Goal: Task Accomplishment & Management: Use online tool/utility

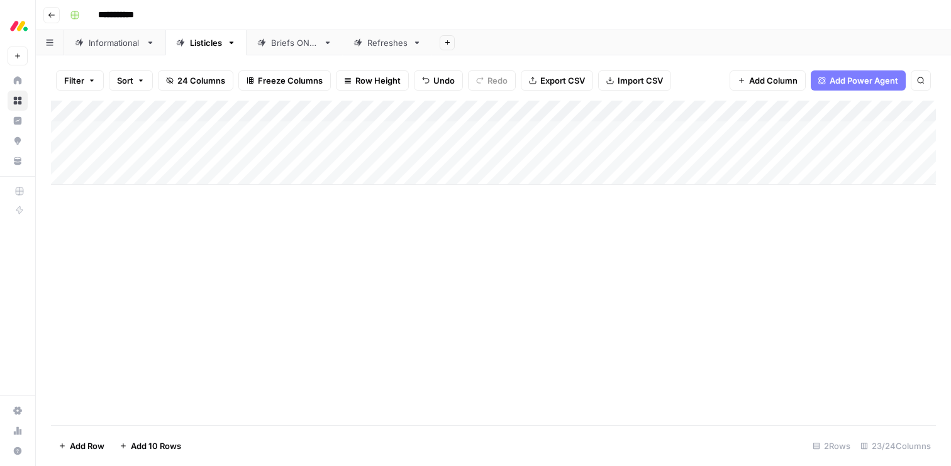
click at [109, 40] on div "Informational" at bounding box center [115, 42] width 52 height 13
click at [201, 36] on div "Listicles" at bounding box center [206, 42] width 32 height 13
click at [118, 43] on div "Informational" at bounding box center [115, 42] width 52 height 13
click at [773, 177] on div "Add Column" at bounding box center [493, 186] width 884 height 170
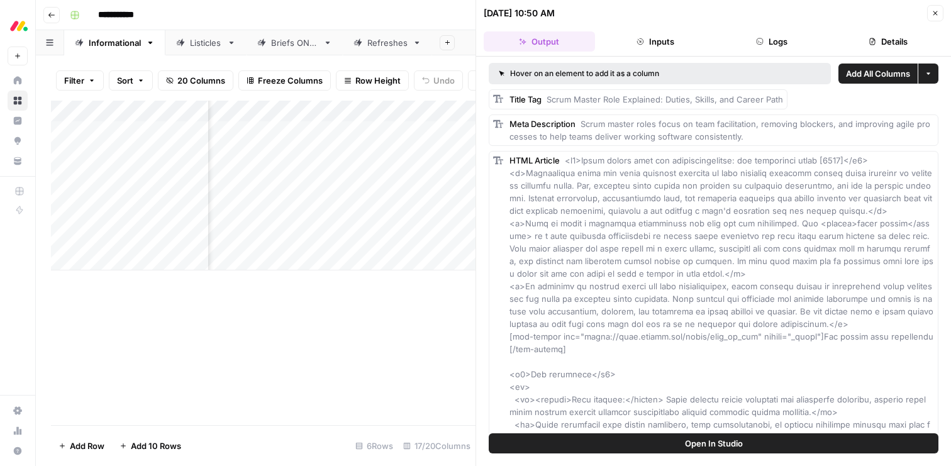
click at [937, 16] on icon "button" at bounding box center [935, 13] width 8 height 8
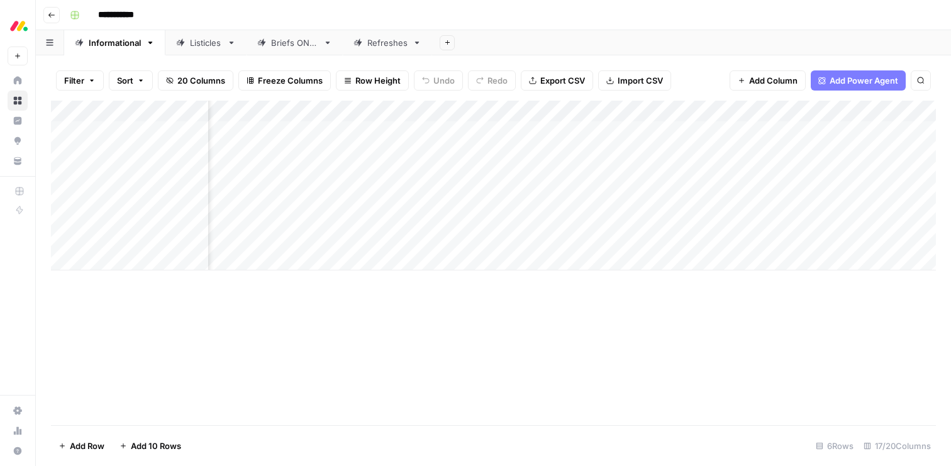
scroll to position [0, 1099]
click at [589, 174] on div "Add Column" at bounding box center [493, 186] width 884 height 170
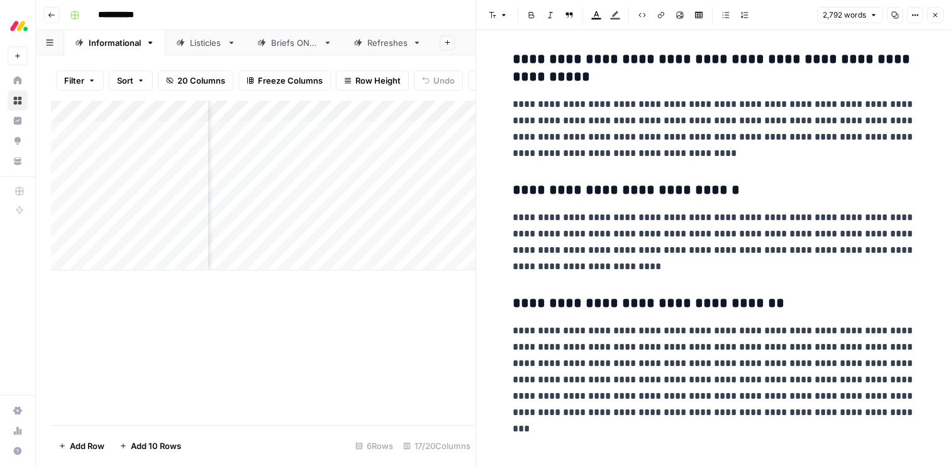
scroll to position [7184, 0]
click at [932, 16] on icon "button" at bounding box center [935, 15] width 8 height 8
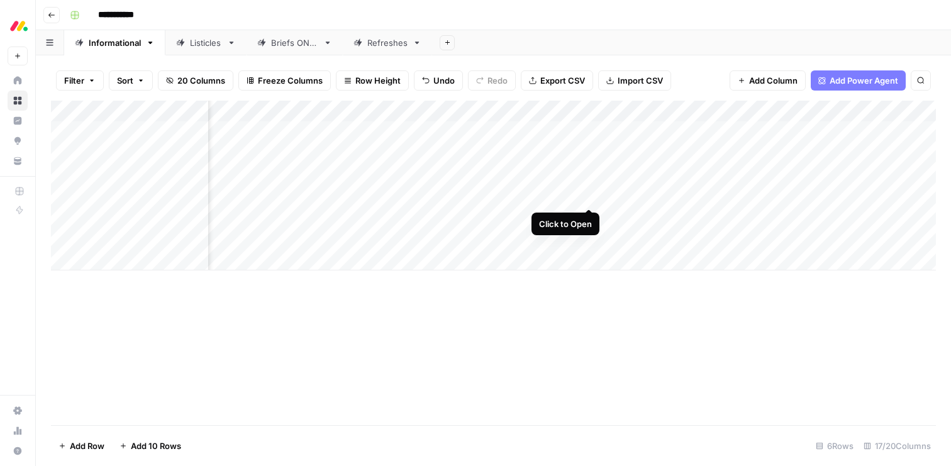
click at [589, 196] on div "Add Column" at bounding box center [493, 186] width 884 height 170
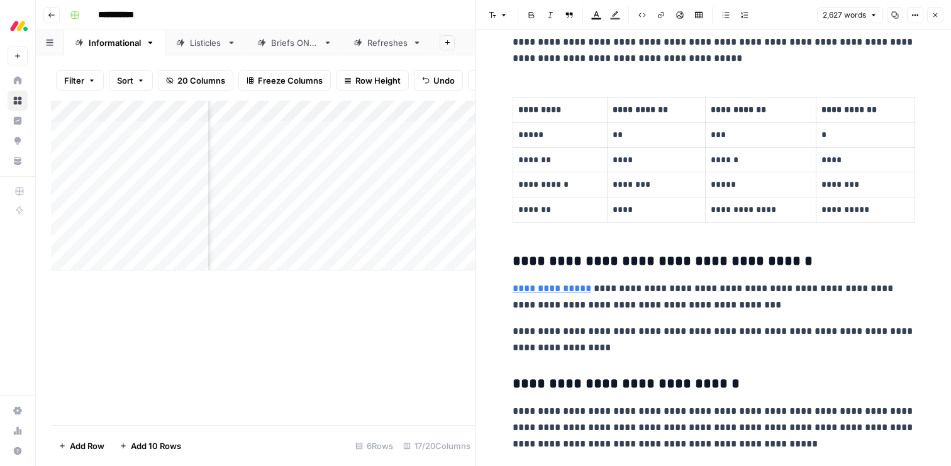
scroll to position [4927, 0]
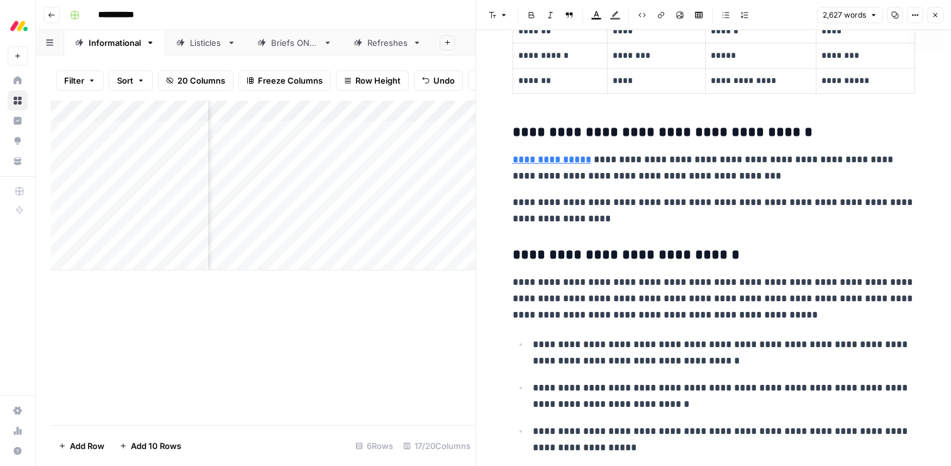
click at [934, 15] on icon "button" at bounding box center [935, 15] width 4 height 4
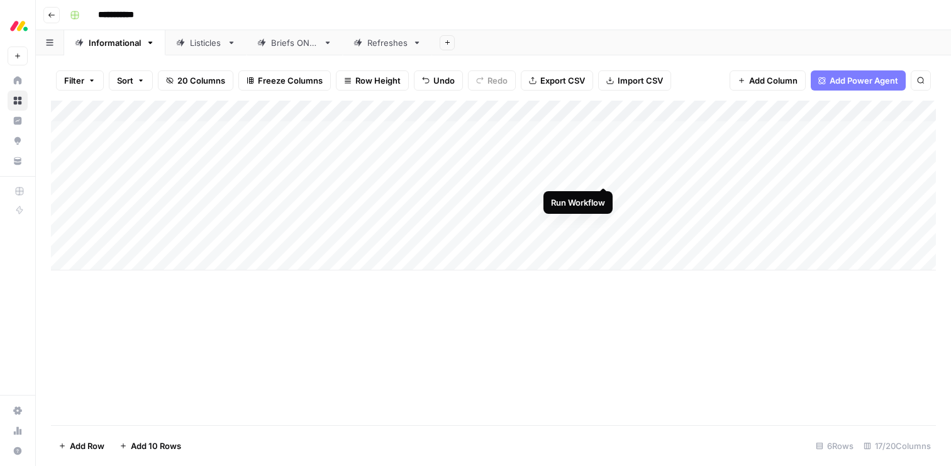
click at [603, 175] on div "Add Column" at bounding box center [493, 186] width 884 height 170
click at [602, 153] on div "Add Column" at bounding box center [493, 186] width 884 height 170
click at [602, 131] on div "Add Column" at bounding box center [493, 186] width 884 height 170
click at [637, 196] on div "Add Column" at bounding box center [493, 186] width 884 height 170
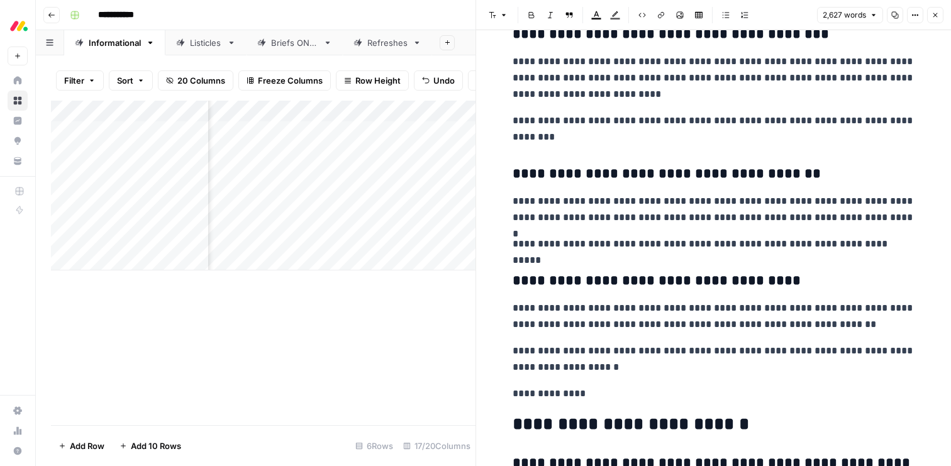
scroll to position [6908, 0]
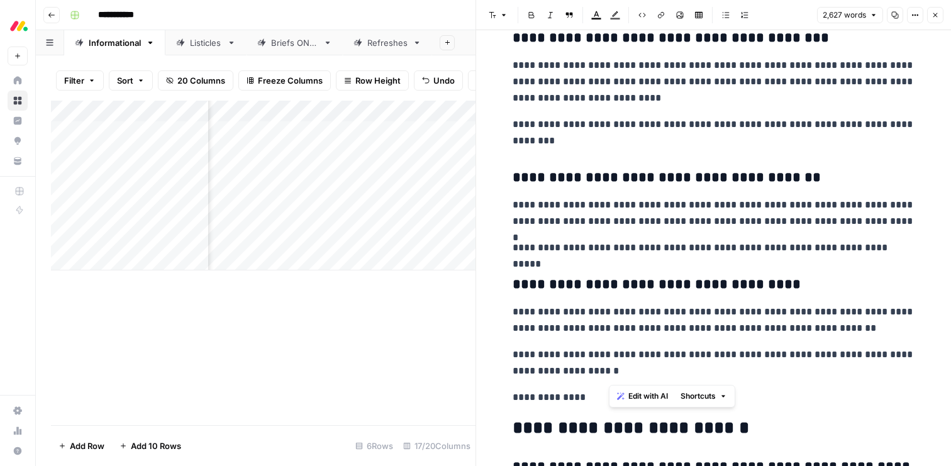
drag, startPoint x: 615, startPoint y: 380, endPoint x: 605, endPoint y: 356, distance: 26.3
click at [605, 356] on p "**********" at bounding box center [713, 362] width 402 height 33
click at [565, 404] on p "**********" at bounding box center [713, 397] width 402 height 16
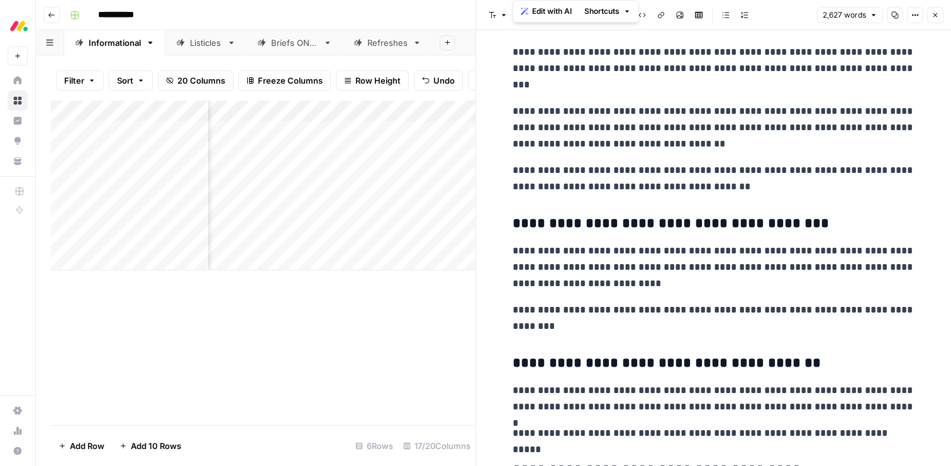
scroll to position [6598, 0]
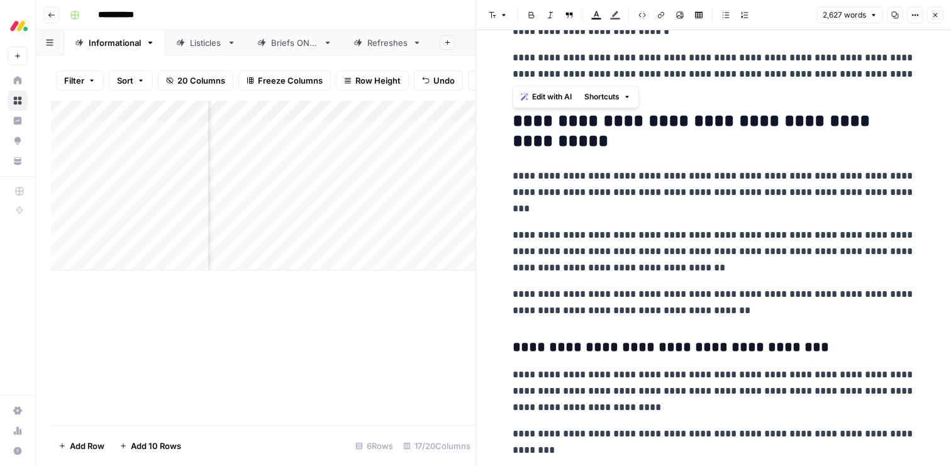
drag, startPoint x: 597, startPoint y: 448, endPoint x: 509, endPoint y: 132, distance: 328.1
click at [544, 98] on span "Edit with AI" at bounding box center [552, 96] width 40 height 11
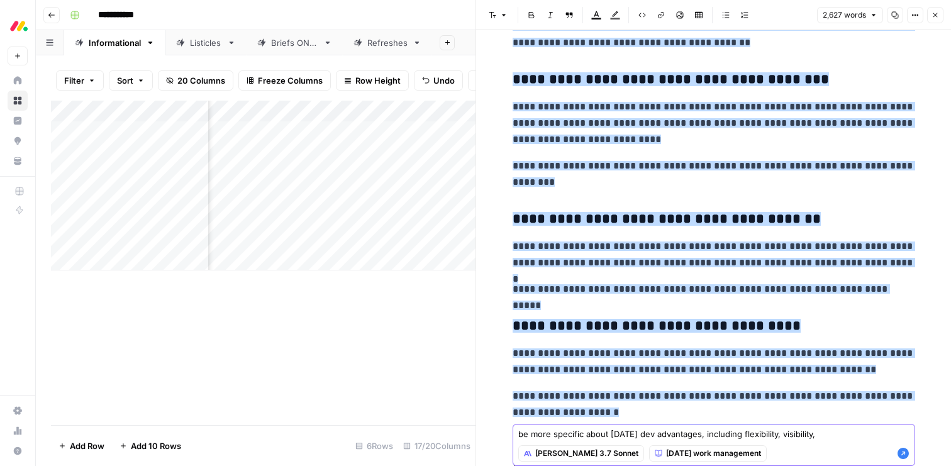
paste textarea "End-to-end solution - no hidden costs"
paste textarea "Connectivity to the business"
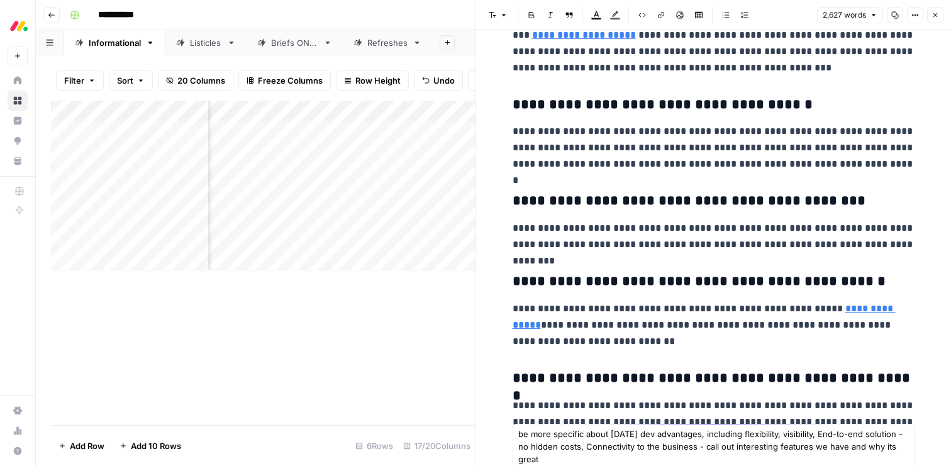
scroll to position [7508, 0]
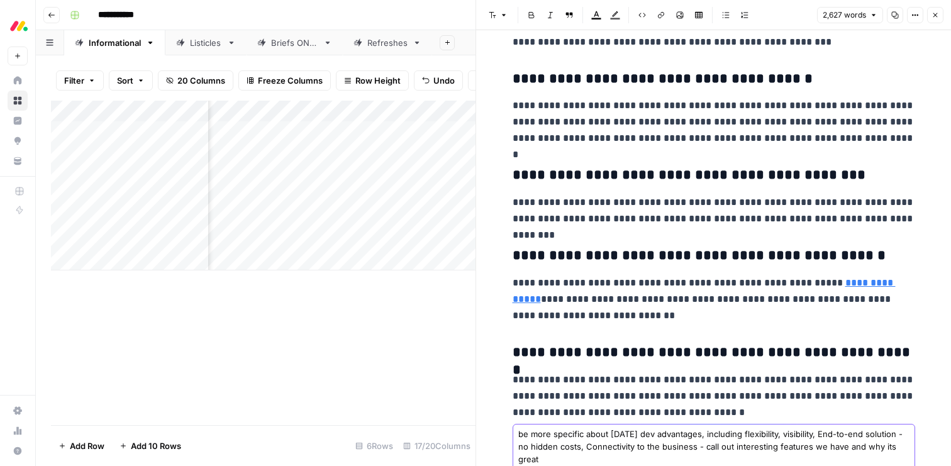
click at [885, 455] on textarea "be more specific about [DATE] dev advantages, including flexibility, visibility…" at bounding box center [713, 446] width 391 height 38
type textarea "be more specific about [DATE] dev advantages, including flexibility, visibility…"
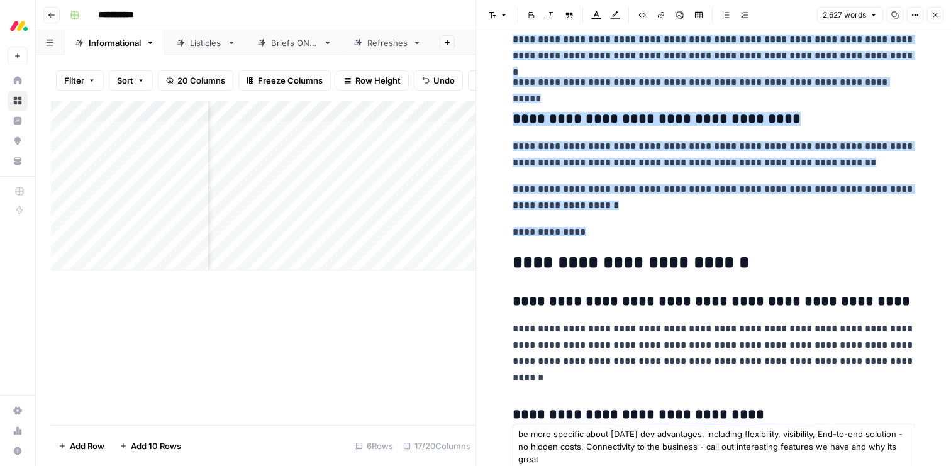
scroll to position [6721, 0]
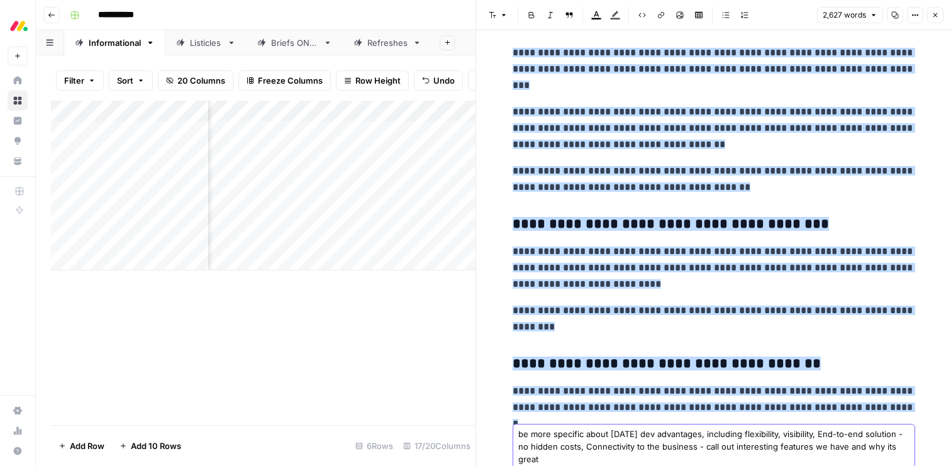
click at [554, 452] on textarea "be more specific about [DATE] dev advantages, including flexibility, visibility…" at bounding box center [713, 446] width 391 height 38
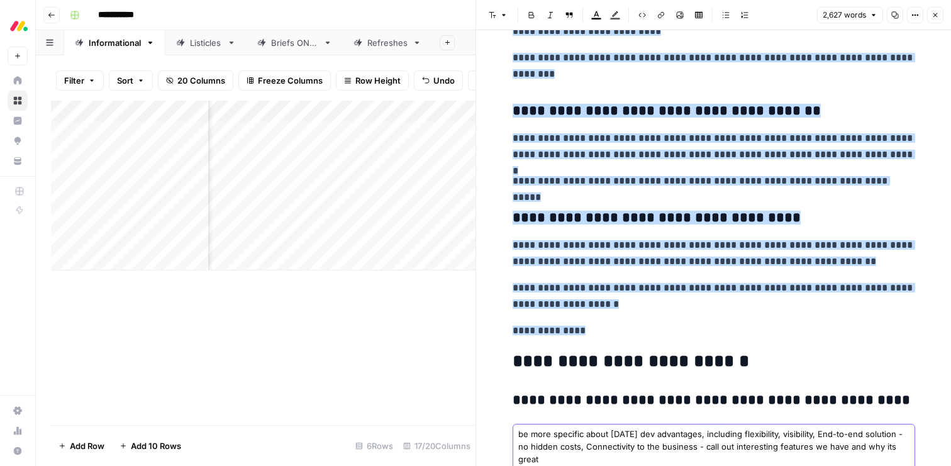
scroll to position [6984, 0]
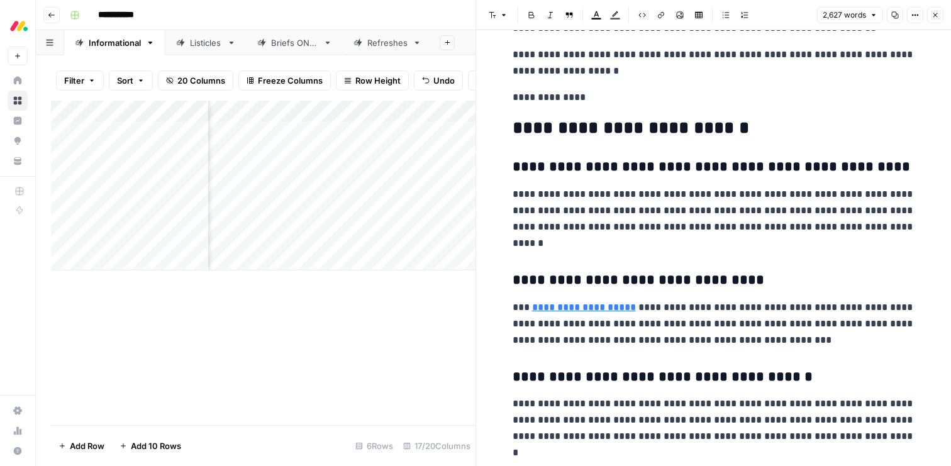
scroll to position [7508, 0]
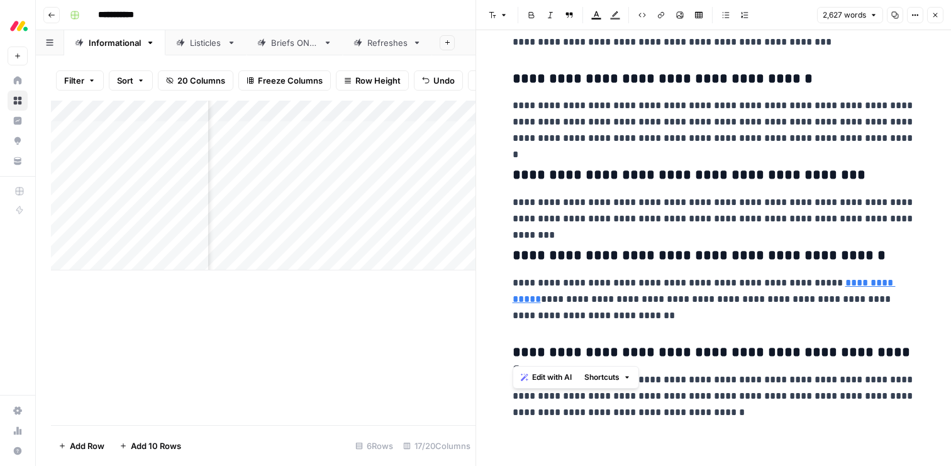
drag, startPoint x: 595, startPoint y: 320, endPoint x: 504, endPoint y: 113, distance: 226.6
click at [481, 60] on div "**********" at bounding box center [712, 233] width 475 height 466
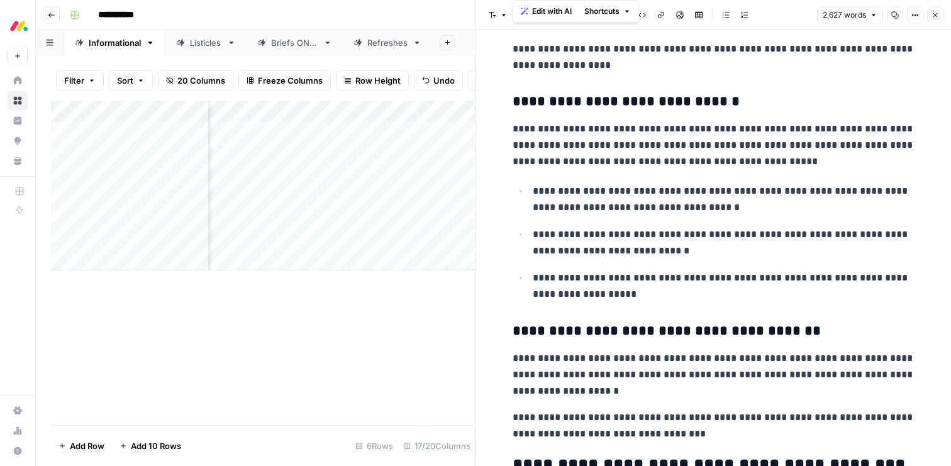
scroll to position [5012, 0]
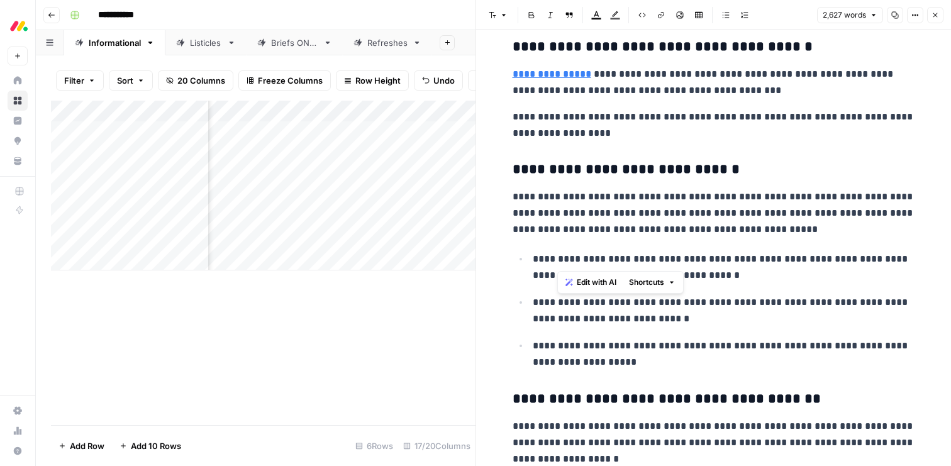
drag, startPoint x: 595, startPoint y: 317, endPoint x: 558, endPoint y: 302, distance: 40.9
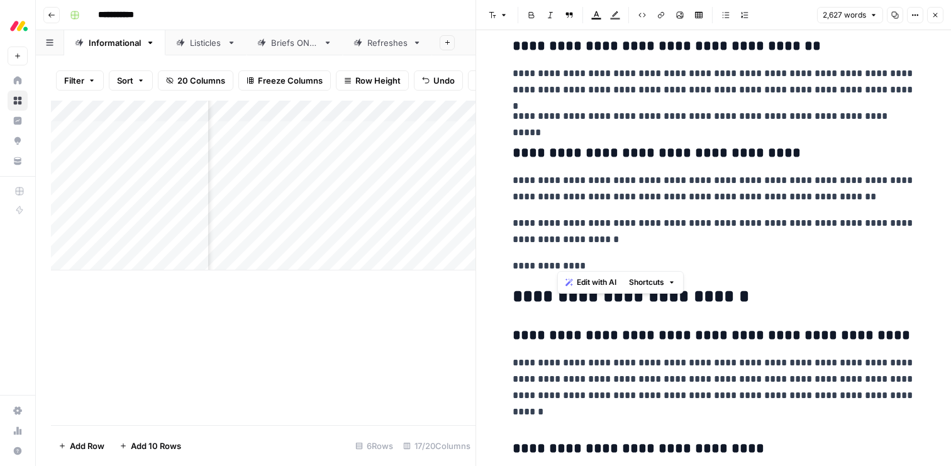
scroll to position [7029, 0]
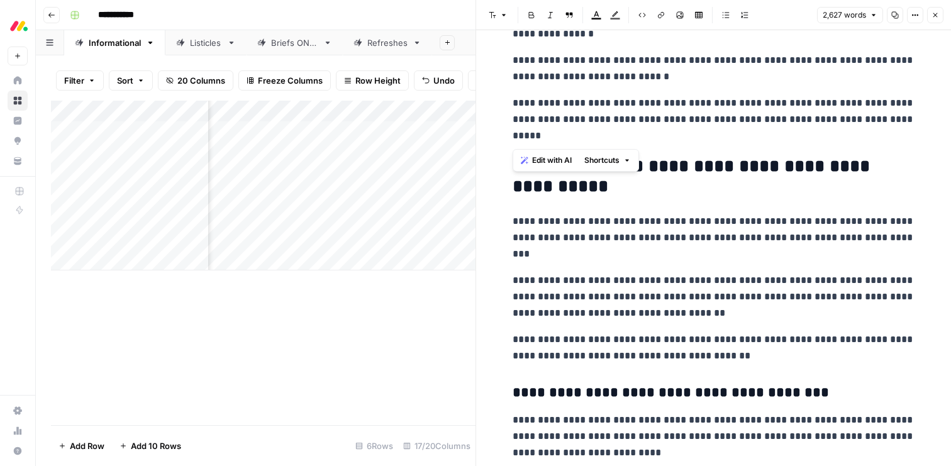
scroll to position [6545, 0]
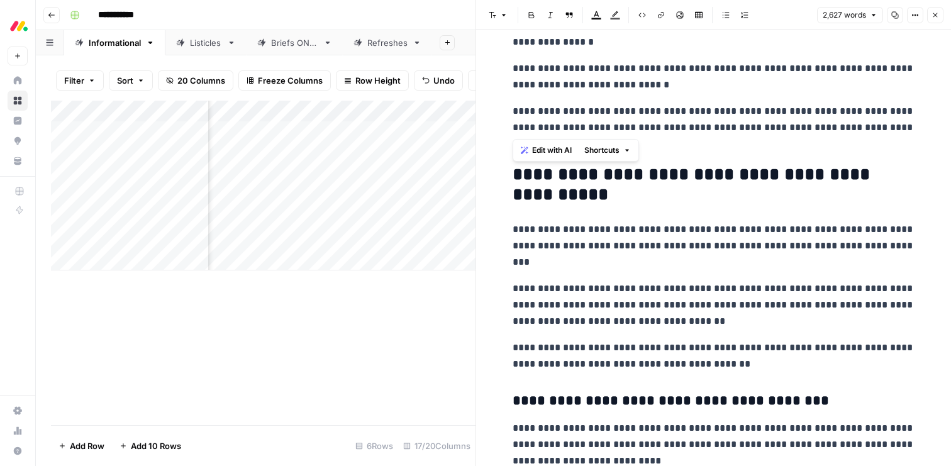
drag, startPoint x: 593, startPoint y: 278, endPoint x: 508, endPoint y: 181, distance: 129.2
click at [536, 148] on span "Edit with AI" at bounding box center [552, 150] width 40 height 11
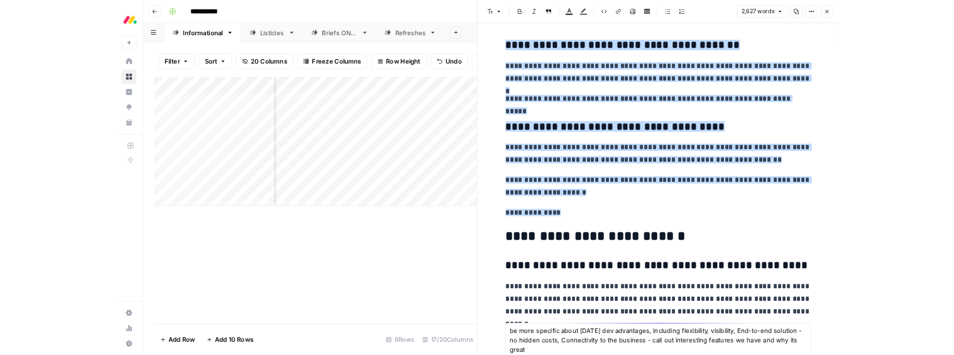
scroll to position [7027, 0]
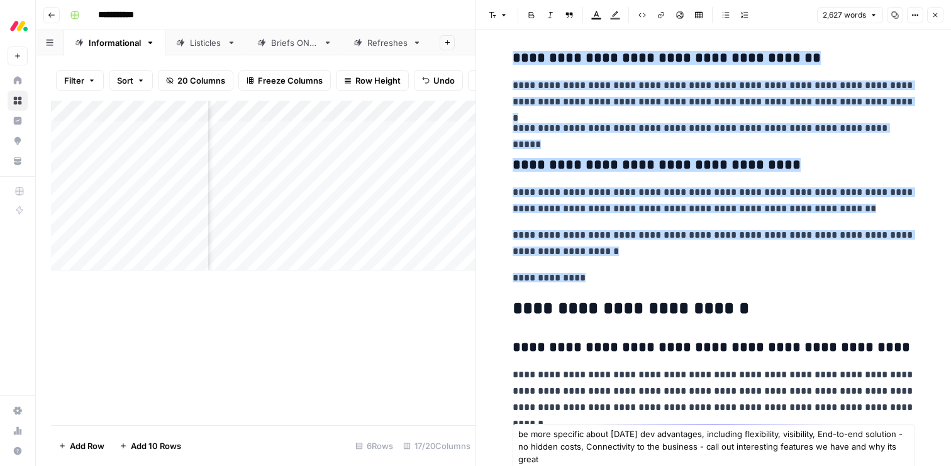
click at [903, 436] on textarea "be more specific about [DATE] dev advantages, including flexibility, visibility…" at bounding box center [713, 446] width 391 height 38
type textarea "be more specific about [DATE] dev advantages, including flexibility, visibility…"
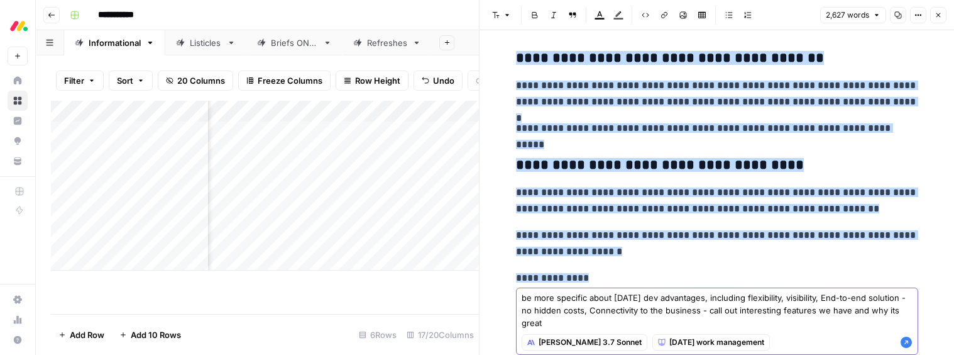
click at [904, 343] on icon "button" at bounding box center [906, 341] width 11 height 11
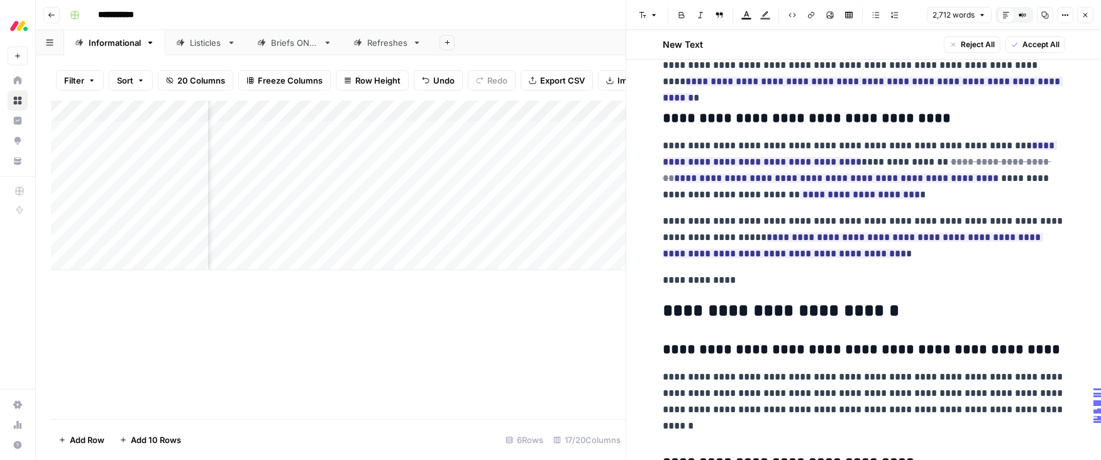
scroll to position [7182, 0]
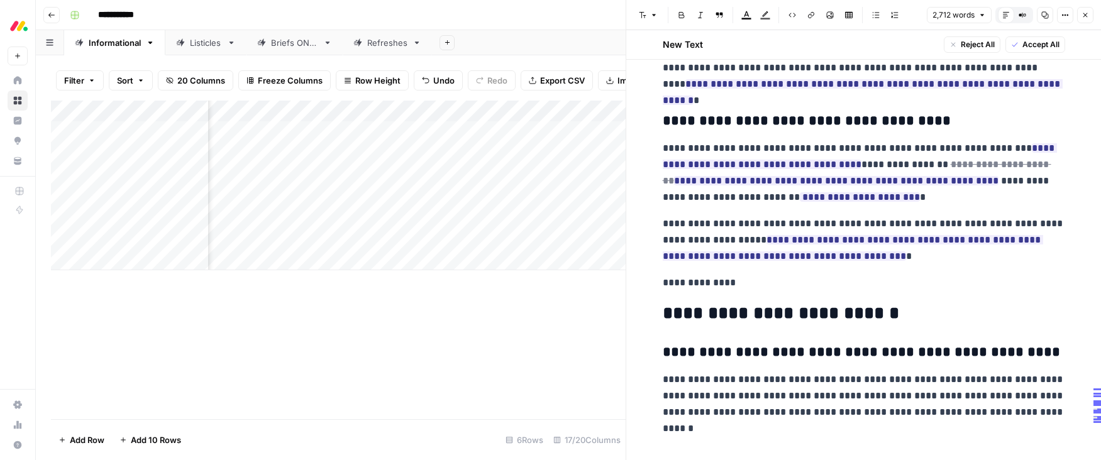
click at [950, 46] on span "Accept All" at bounding box center [1040, 44] width 37 height 11
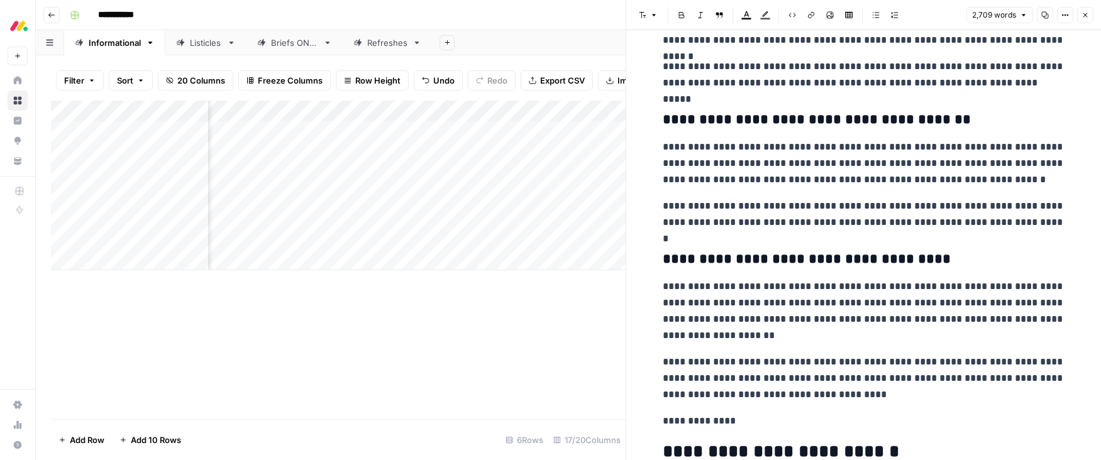
scroll to position [6985, 0]
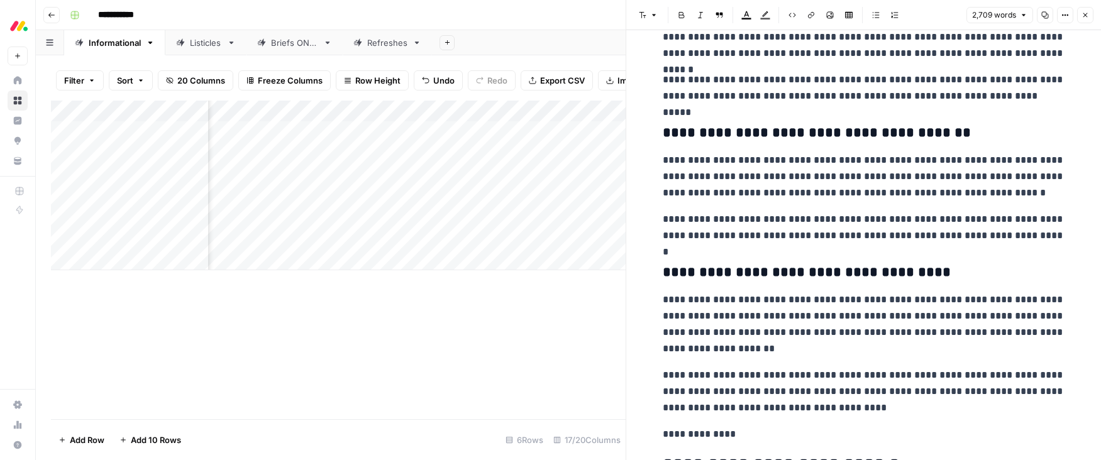
click at [950, 16] on icon "button" at bounding box center [1085, 15] width 8 height 8
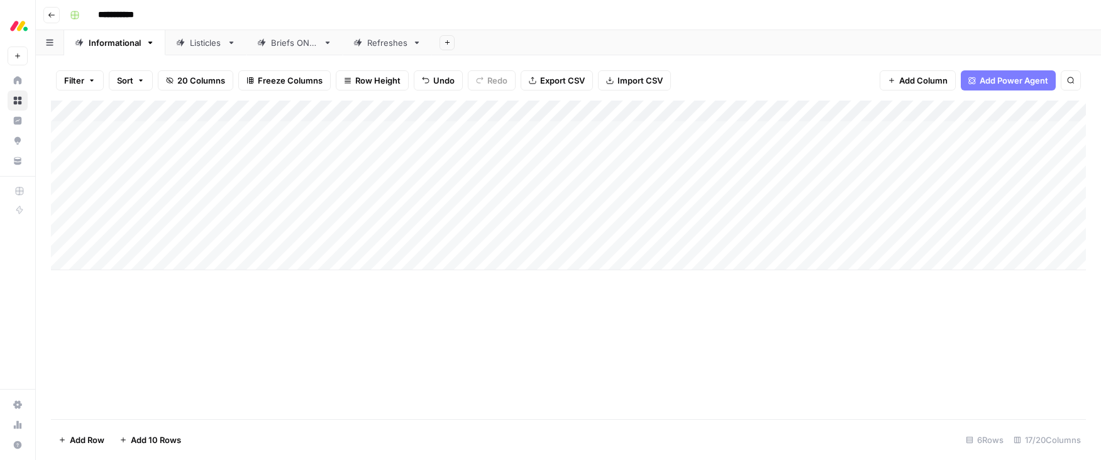
click at [530, 156] on div "Add Column" at bounding box center [568, 186] width 1035 height 170
click at [514, 152] on div "Add Column" at bounding box center [568, 186] width 1035 height 170
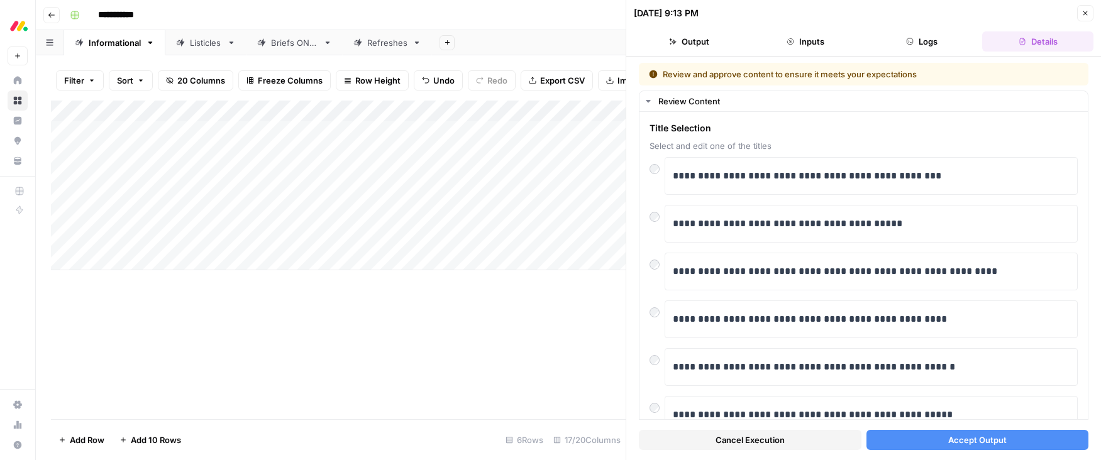
click at [950, 443] on span "Accept Output" at bounding box center [977, 440] width 58 height 13
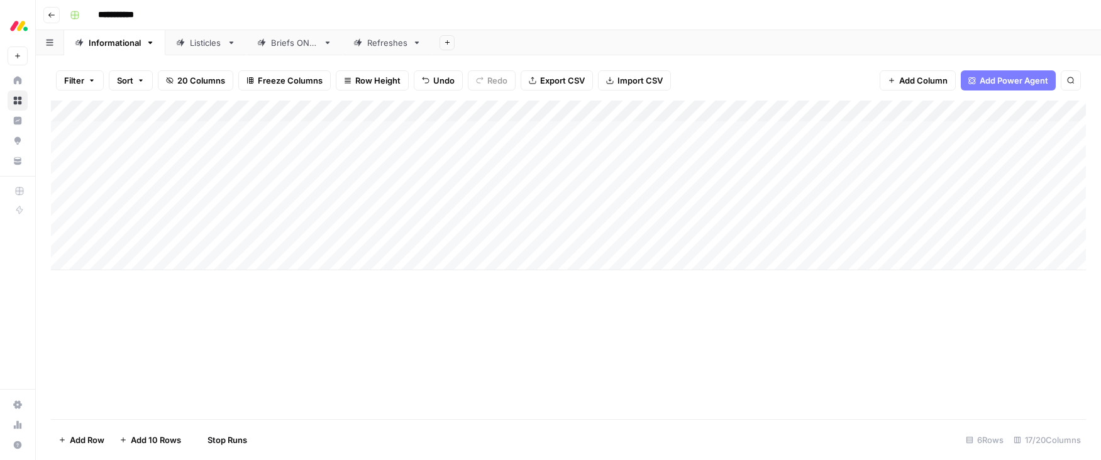
click at [544, 172] on div "Add Column" at bounding box center [568, 186] width 1035 height 170
click at [527, 175] on div "Add Column" at bounding box center [568, 186] width 1035 height 170
click at [527, 175] on div at bounding box center [558, 174] width 115 height 23
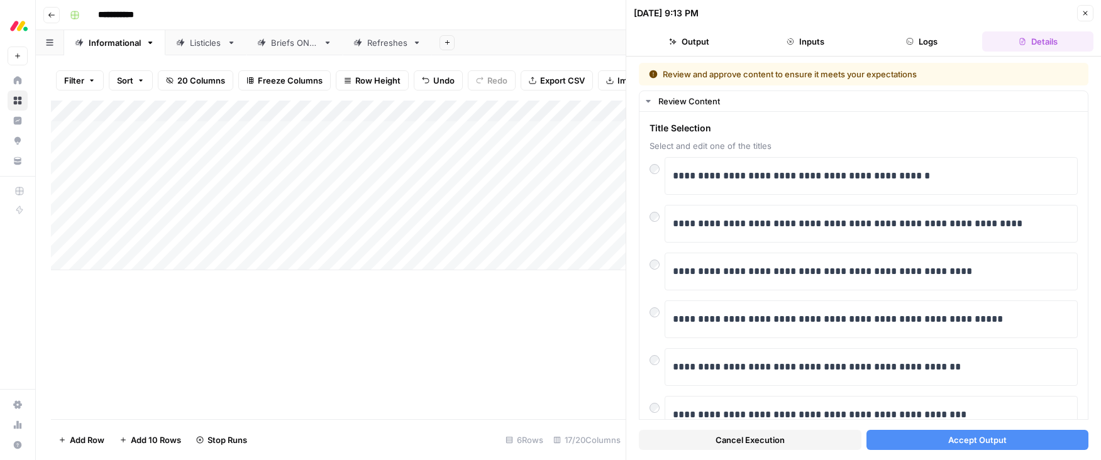
click at [950, 443] on span "Accept Output" at bounding box center [977, 440] width 58 height 13
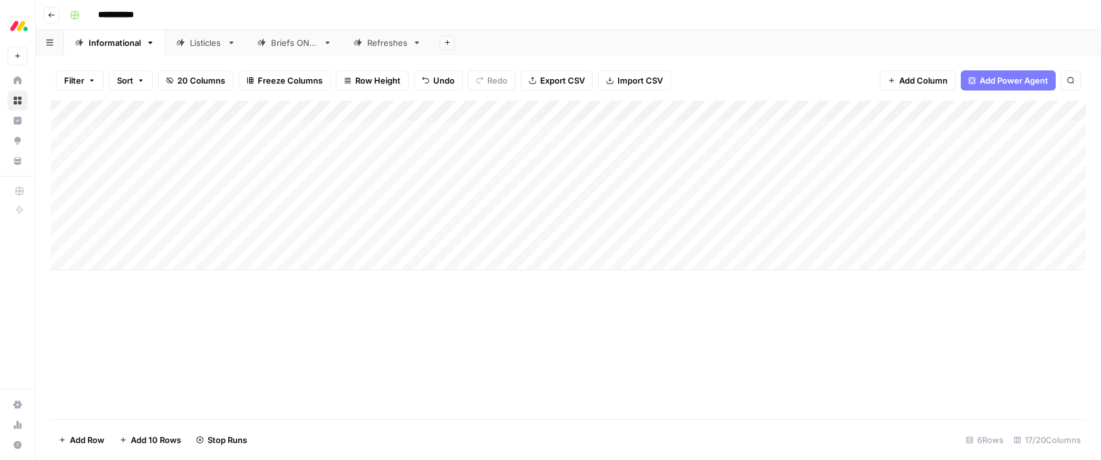
click at [548, 241] on div "Add Column" at bounding box center [568, 186] width 1035 height 170
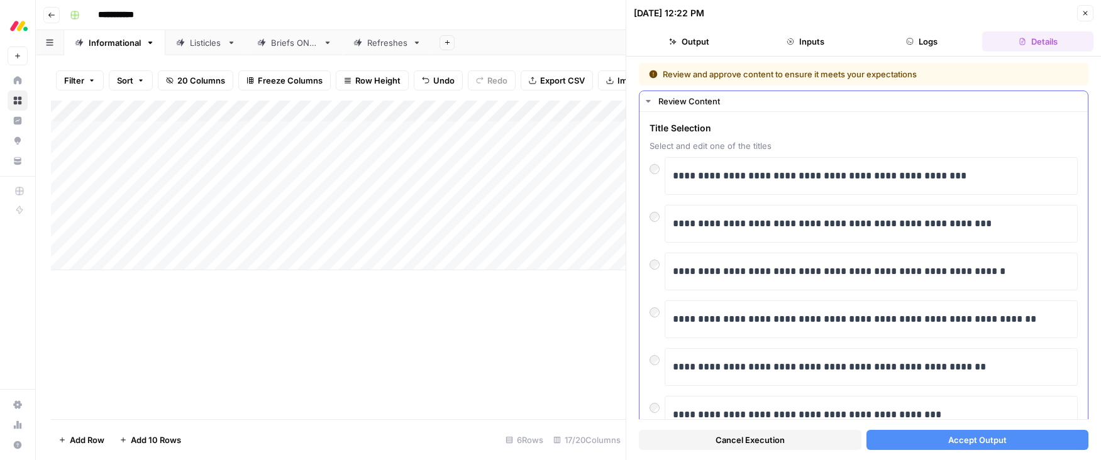
click at [934, 439] on button "Accept Output" at bounding box center [977, 440] width 223 height 20
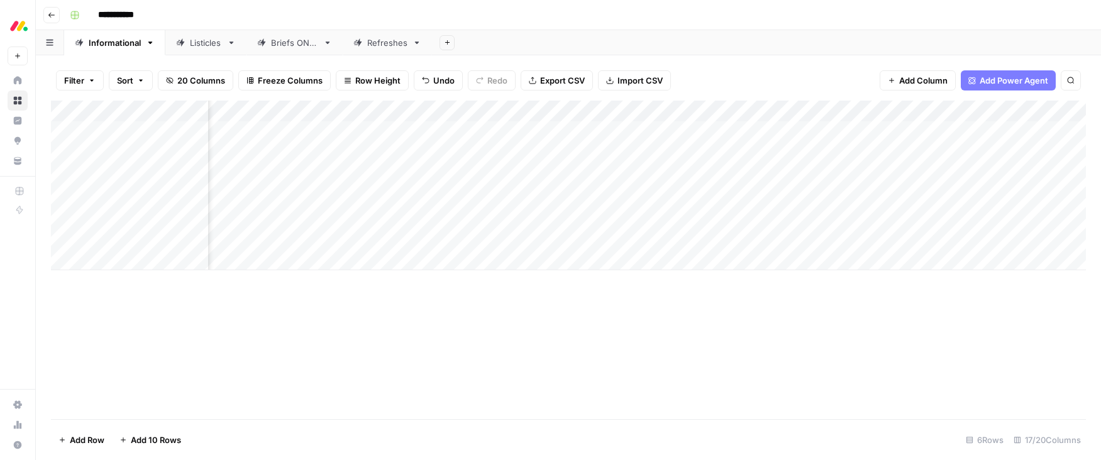
scroll to position [0, 413]
click at [192, 43] on div "Listicles" at bounding box center [206, 42] width 32 height 13
click at [497, 160] on div "Add Column" at bounding box center [568, 164] width 1035 height 127
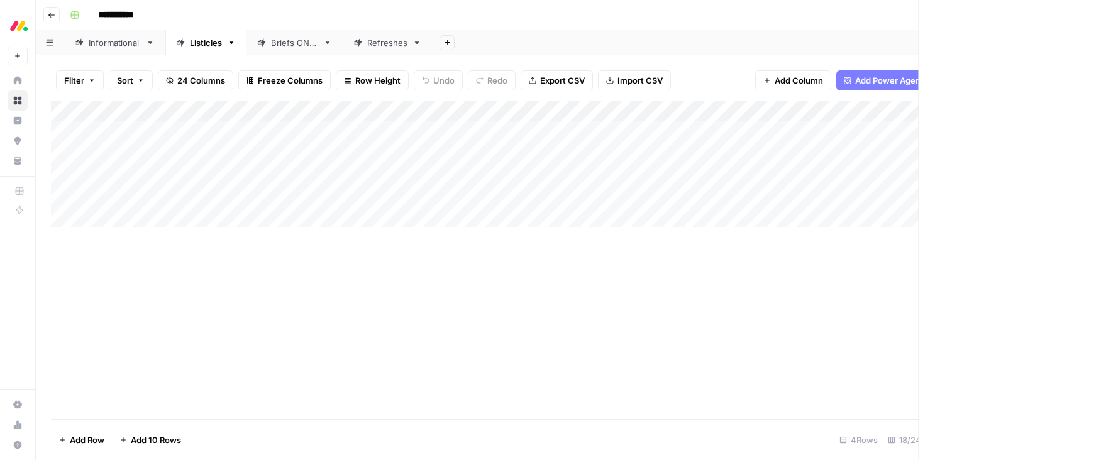
click at [497, 160] on div at bounding box center [535, 152] width 115 height 23
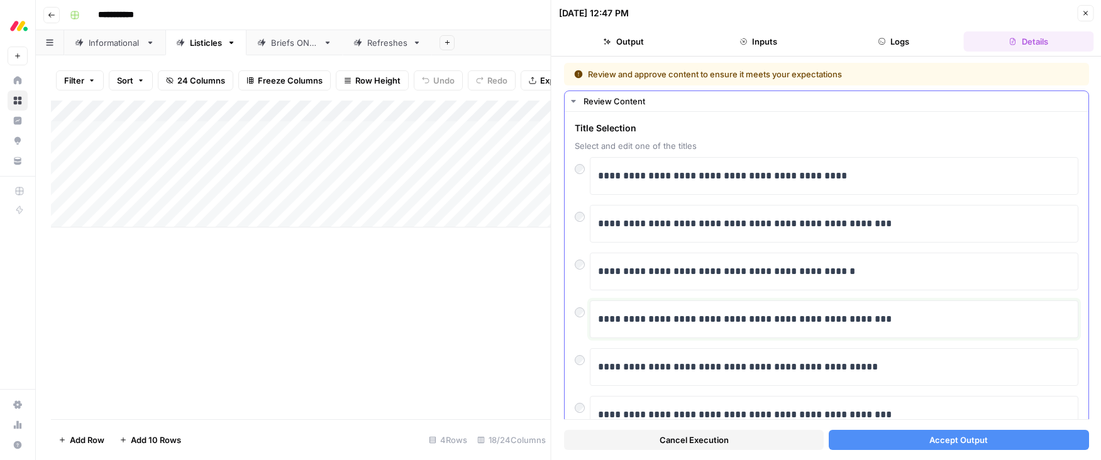
click at [646, 317] on p "**********" at bounding box center [834, 319] width 472 height 16
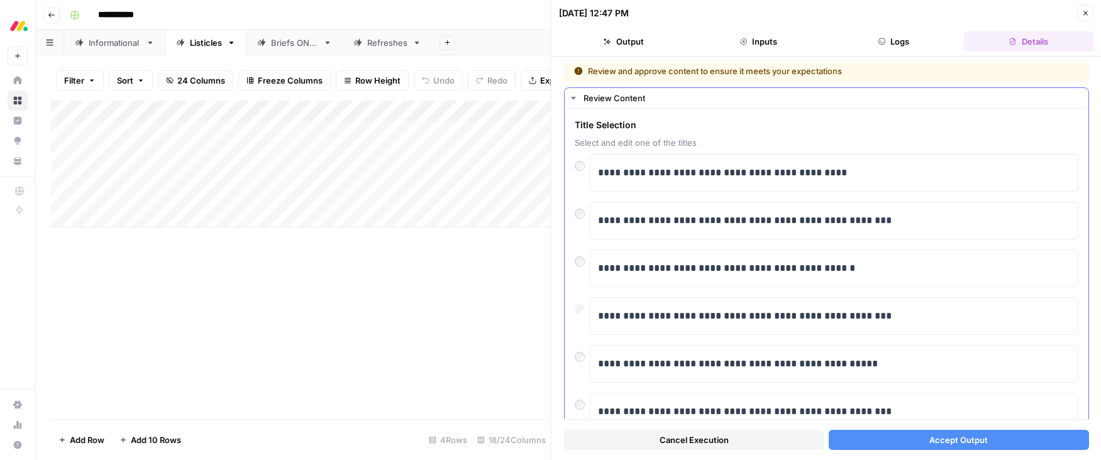
scroll to position [1, 0]
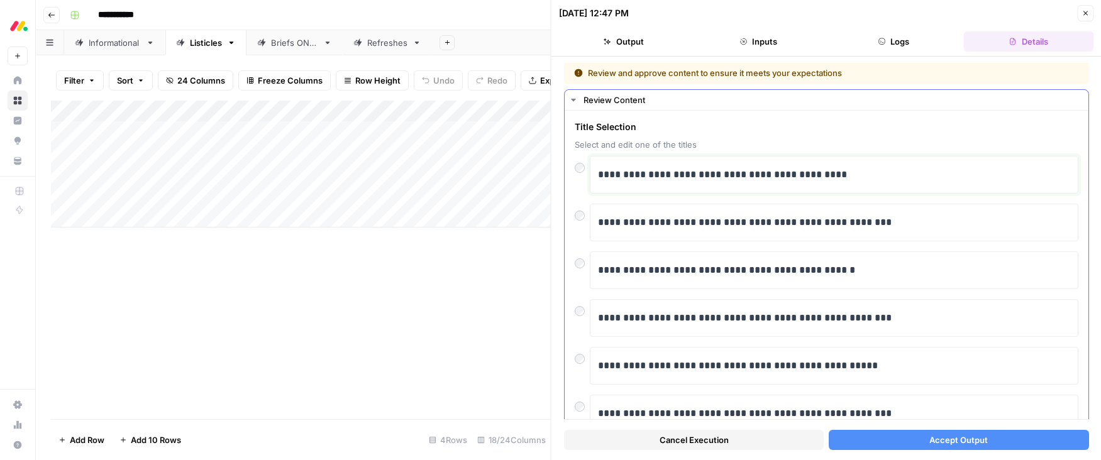
click at [675, 172] on p "**********" at bounding box center [834, 175] width 472 height 16
click at [896, 448] on button "Accept Output" at bounding box center [959, 440] width 260 height 20
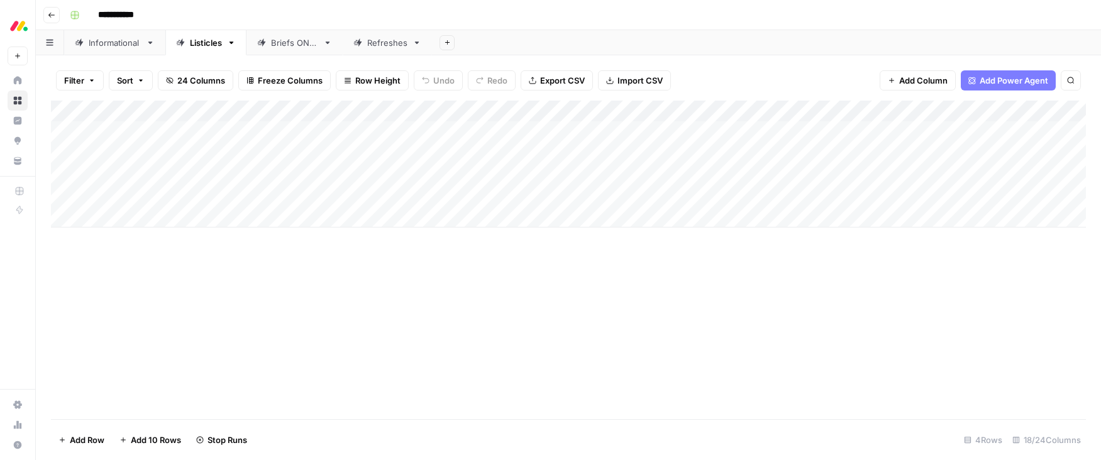
click at [507, 174] on div "Add Column" at bounding box center [568, 164] width 1035 height 127
click at [507, 174] on div at bounding box center [535, 174] width 115 height 23
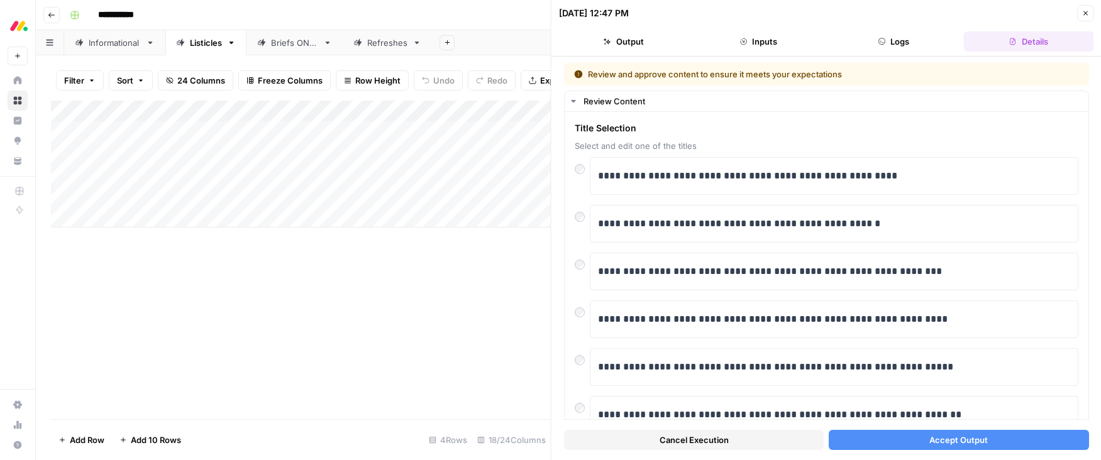
click at [891, 436] on button "Accept Output" at bounding box center [959, 440] width 260 height 20
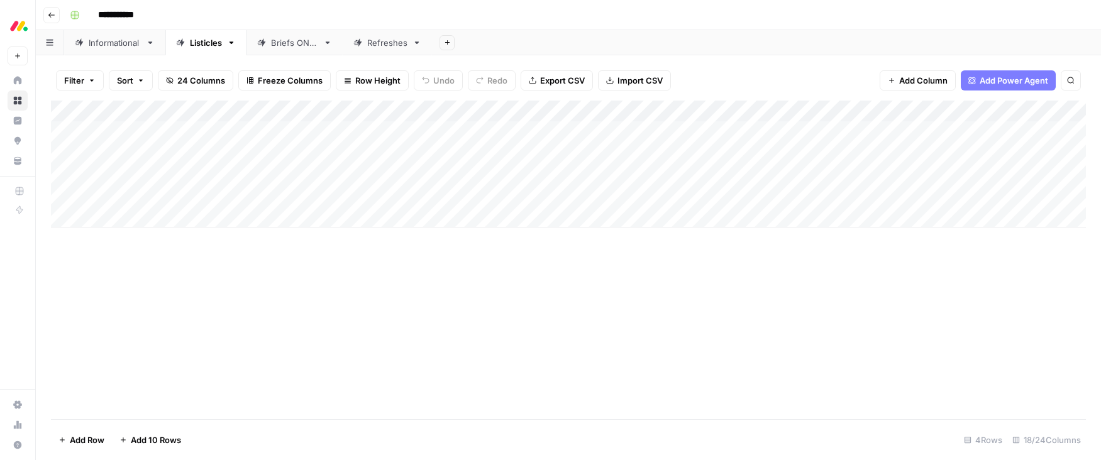
click at [125, 42] on div "Informational" at bounding box center [115, 42] width 52 height 13
